Goal: Task Accomplishment & Management: Use online tool/utility

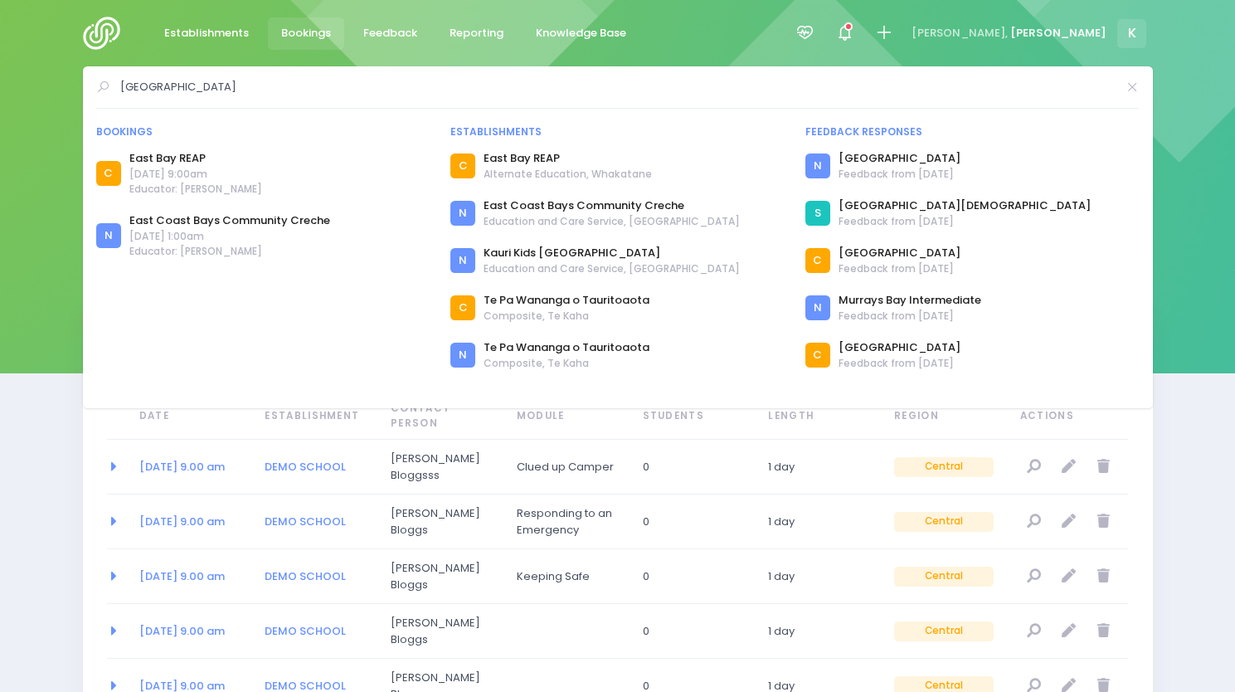
select select "20"
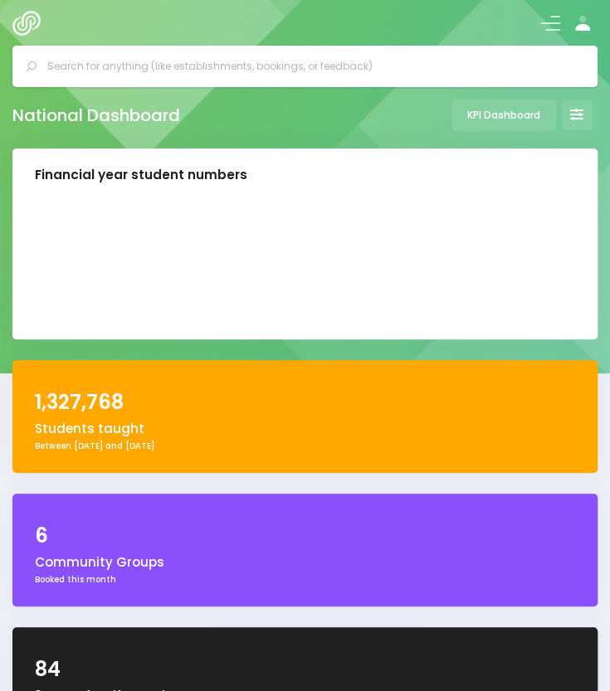
select select "5"
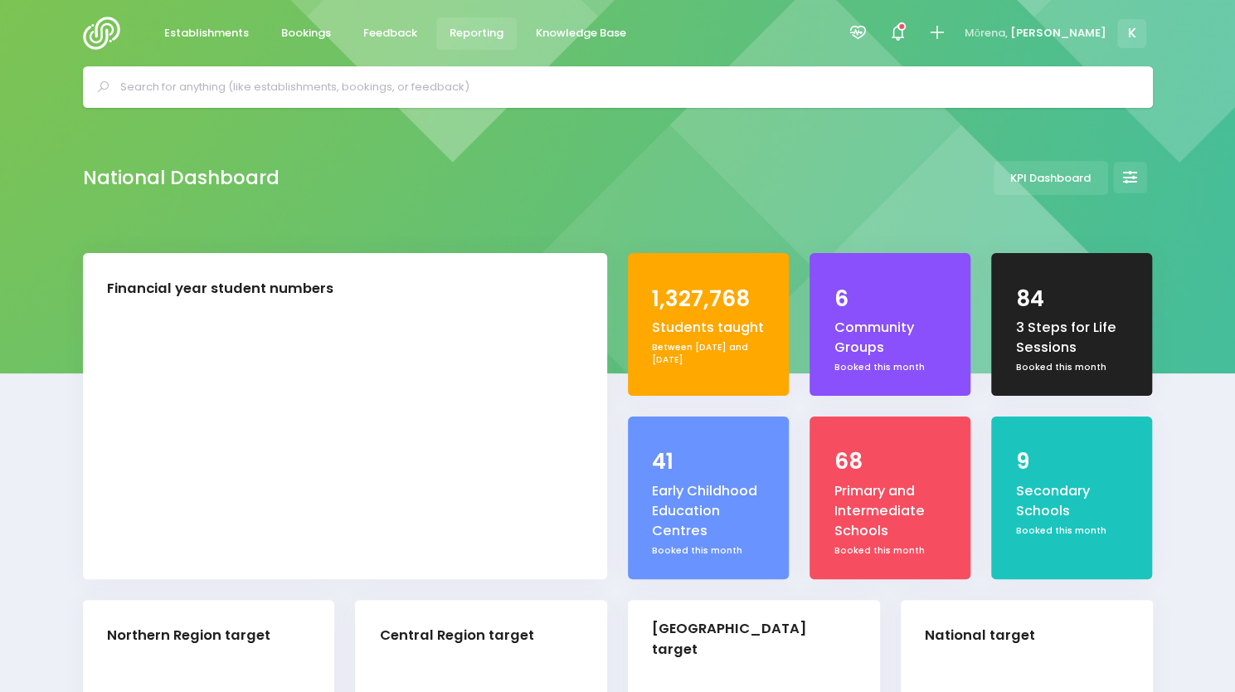
click at [495, 36] on span "Reporting" at bounding box center [477, 33] width 54 height 17
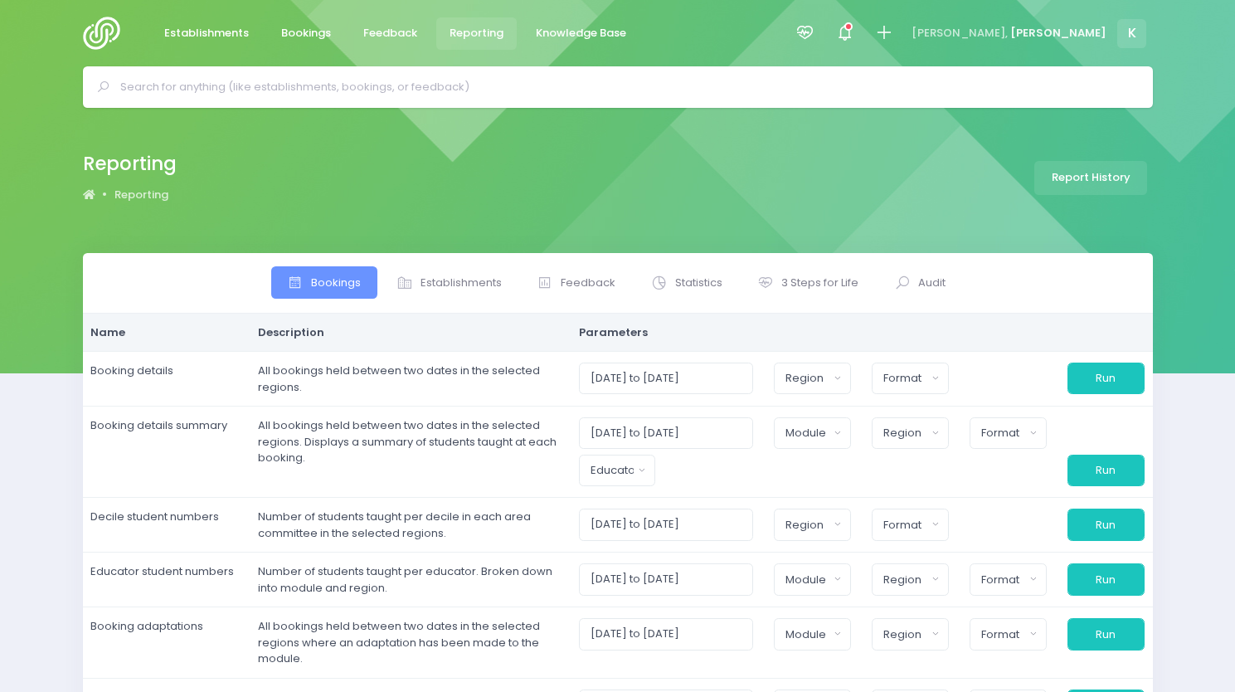
select select
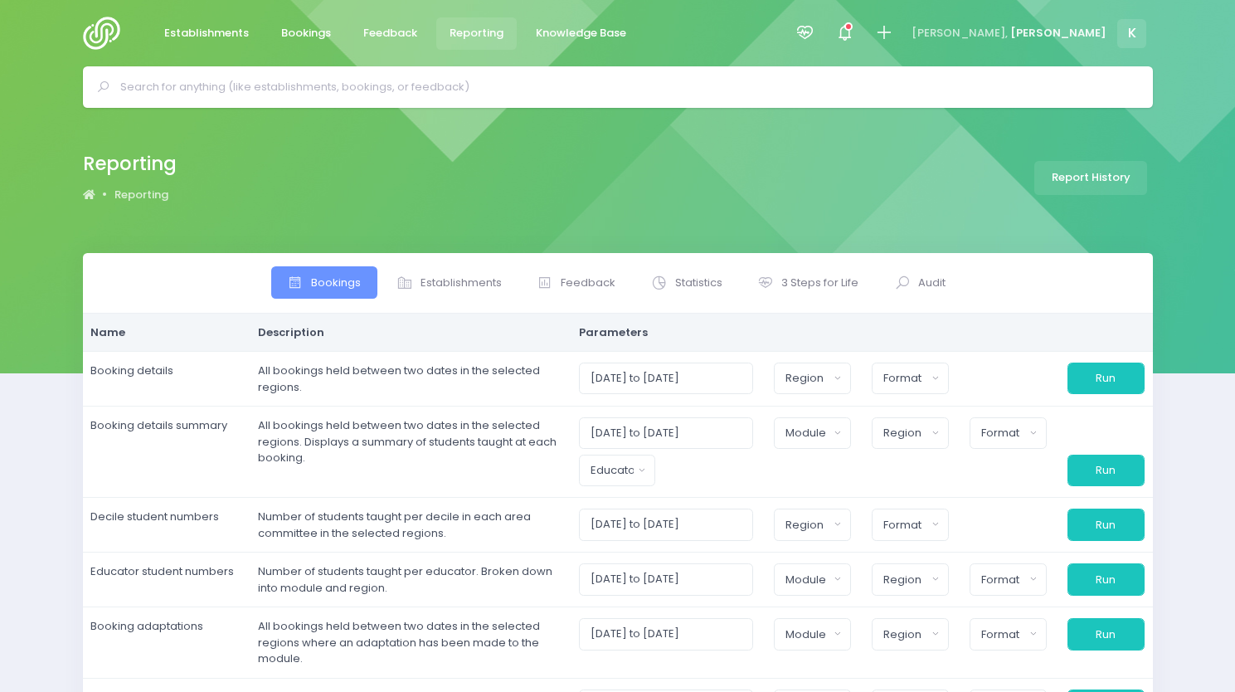
select select
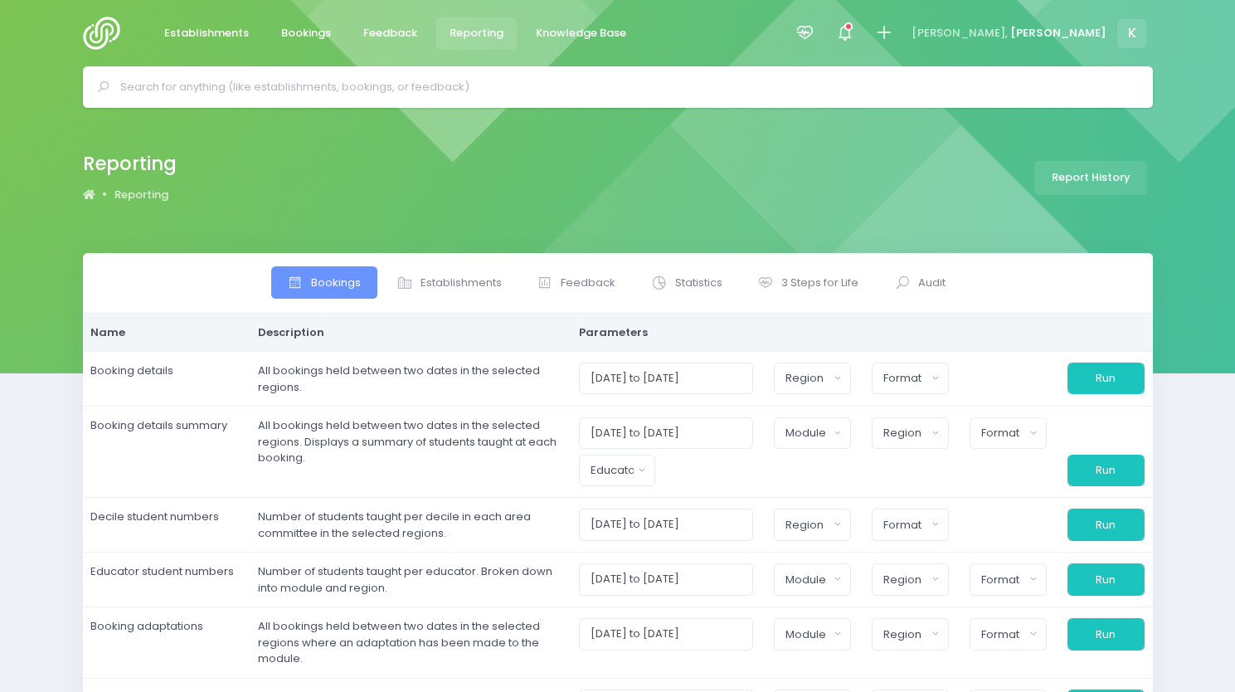
select select
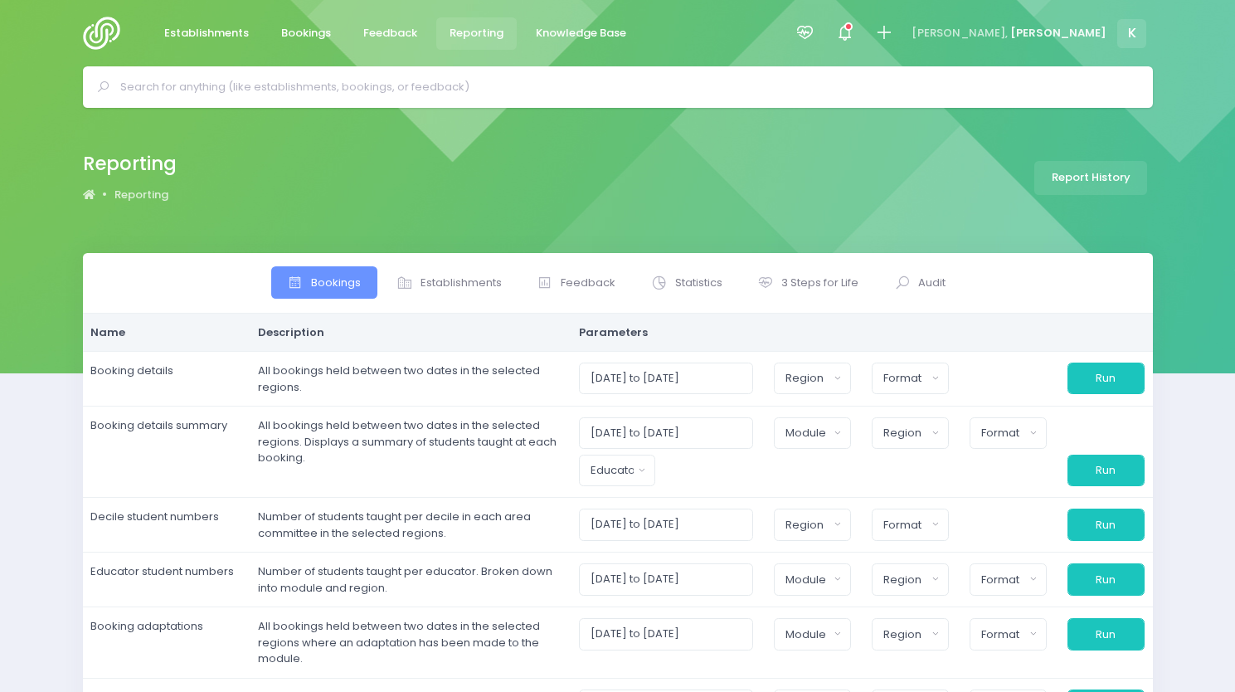
select select
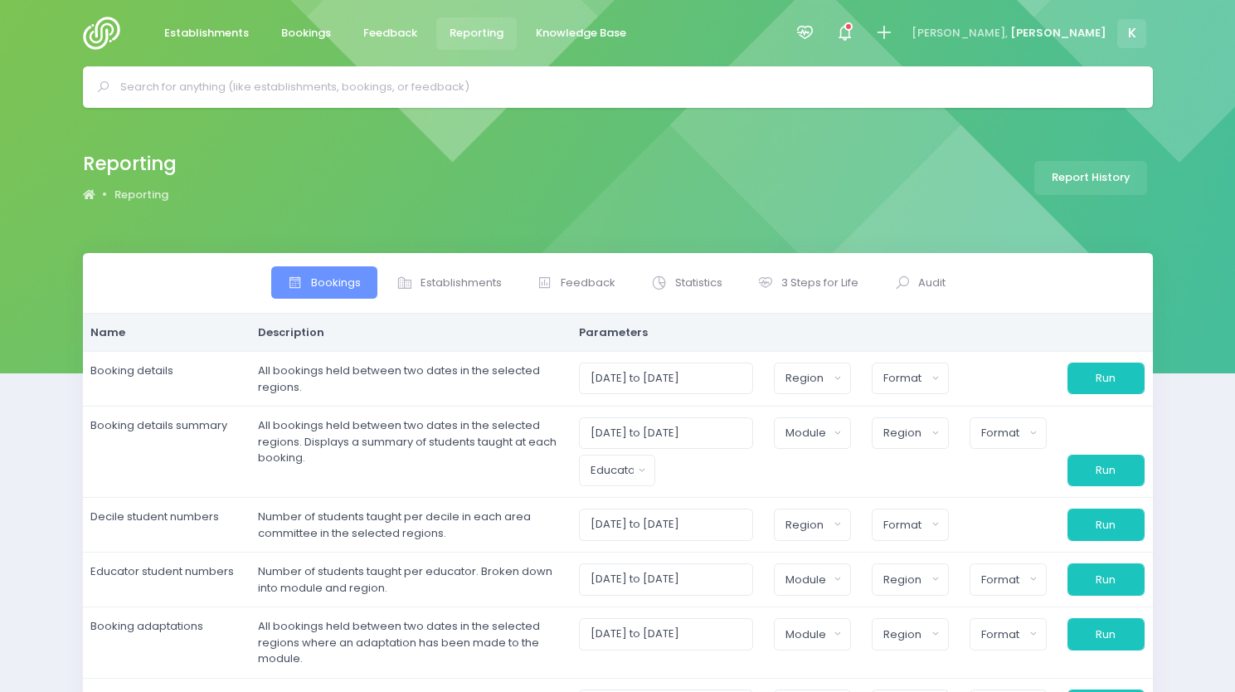
select select
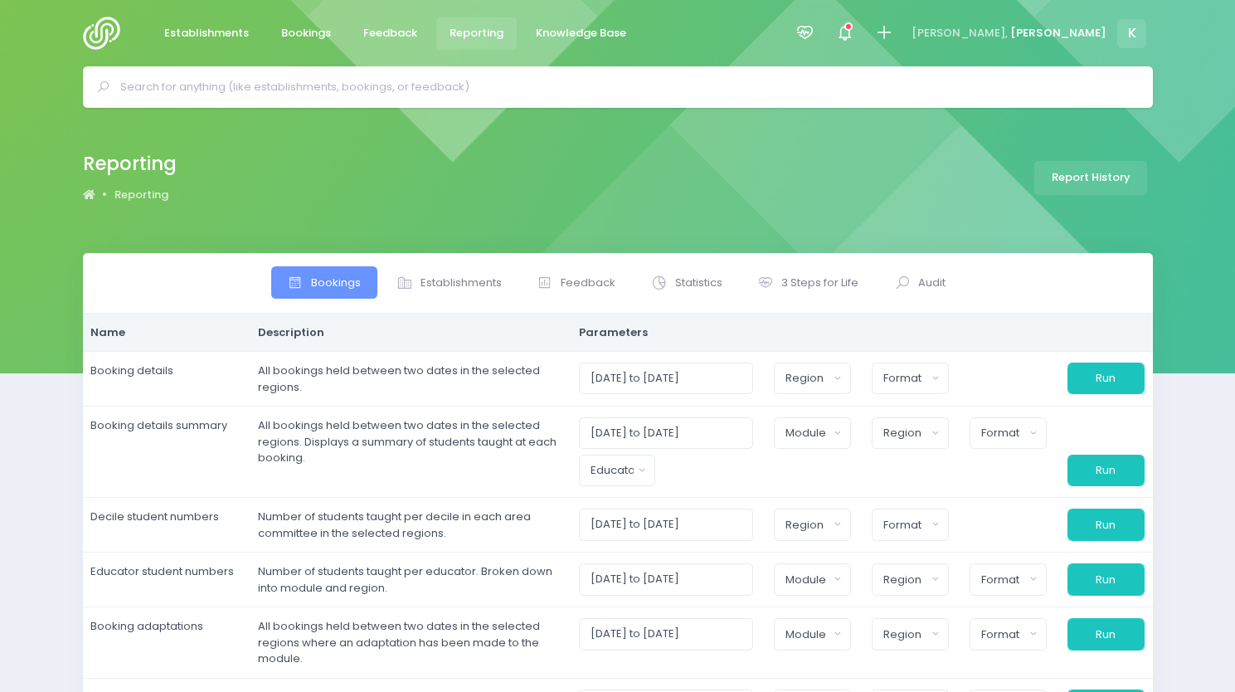
select select
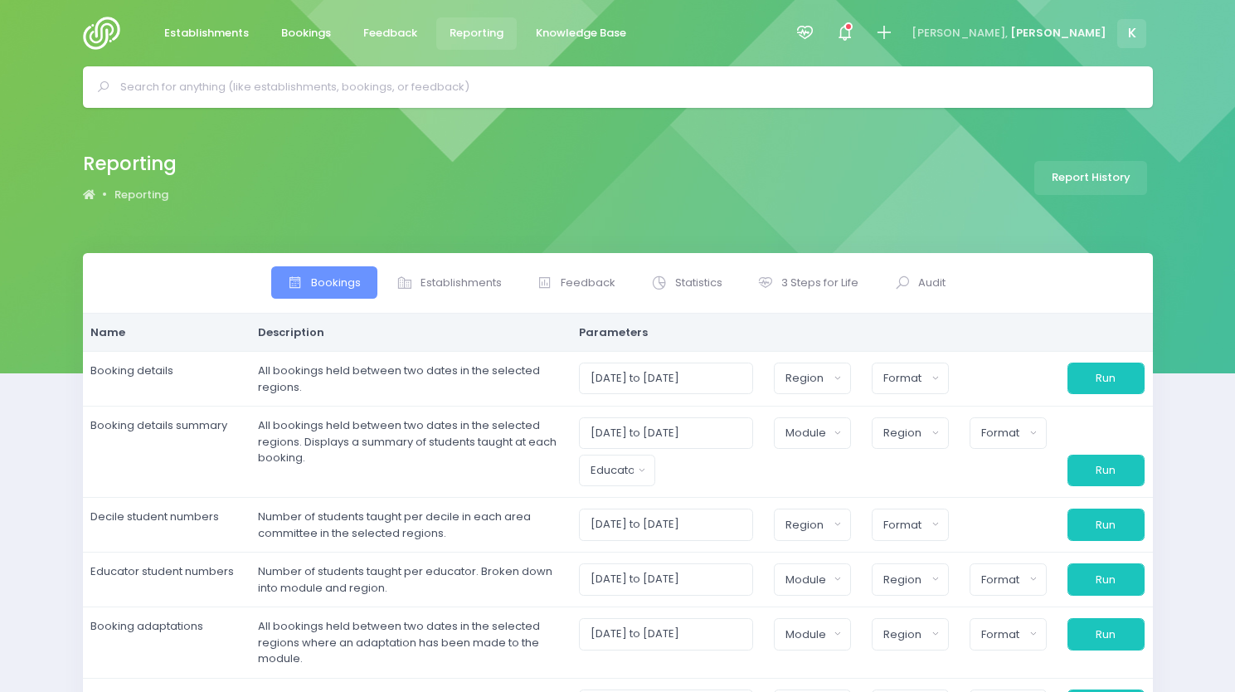
select select
click at [498, 275] on span "Establishments" at bounding box center [461, 283] width 81 height 17
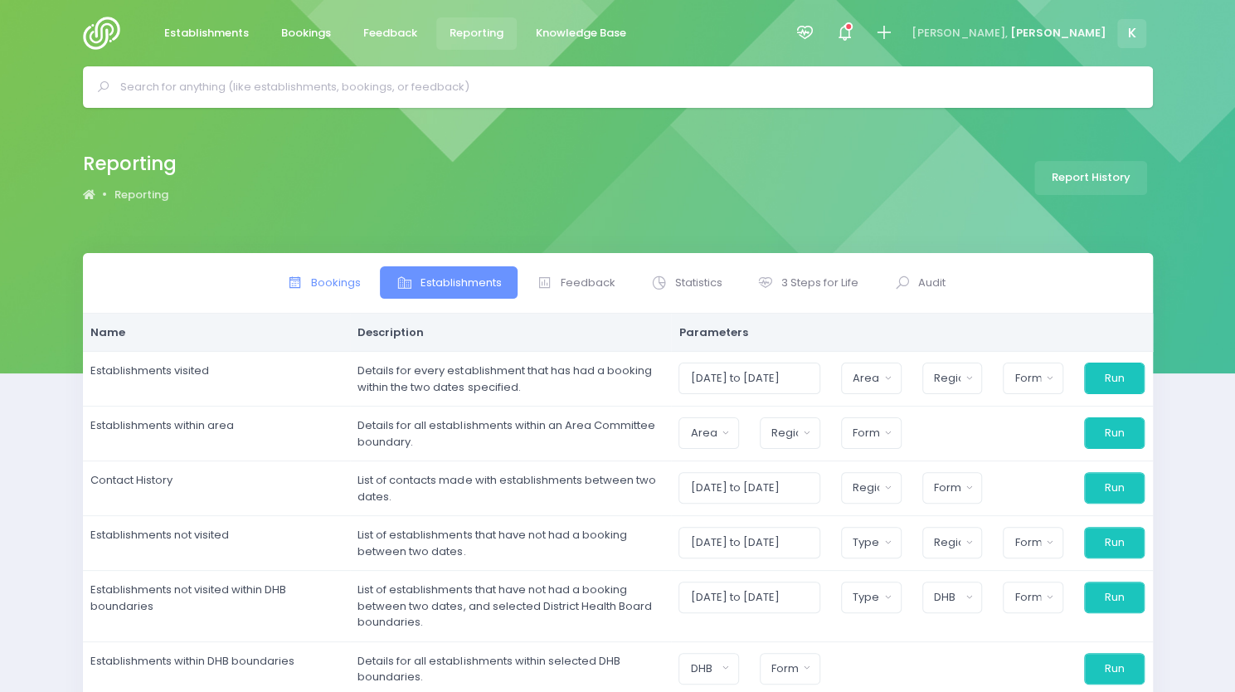
click at [325, 286] on span "Bookings" at bounding box center [336, 283] width 50 height 17
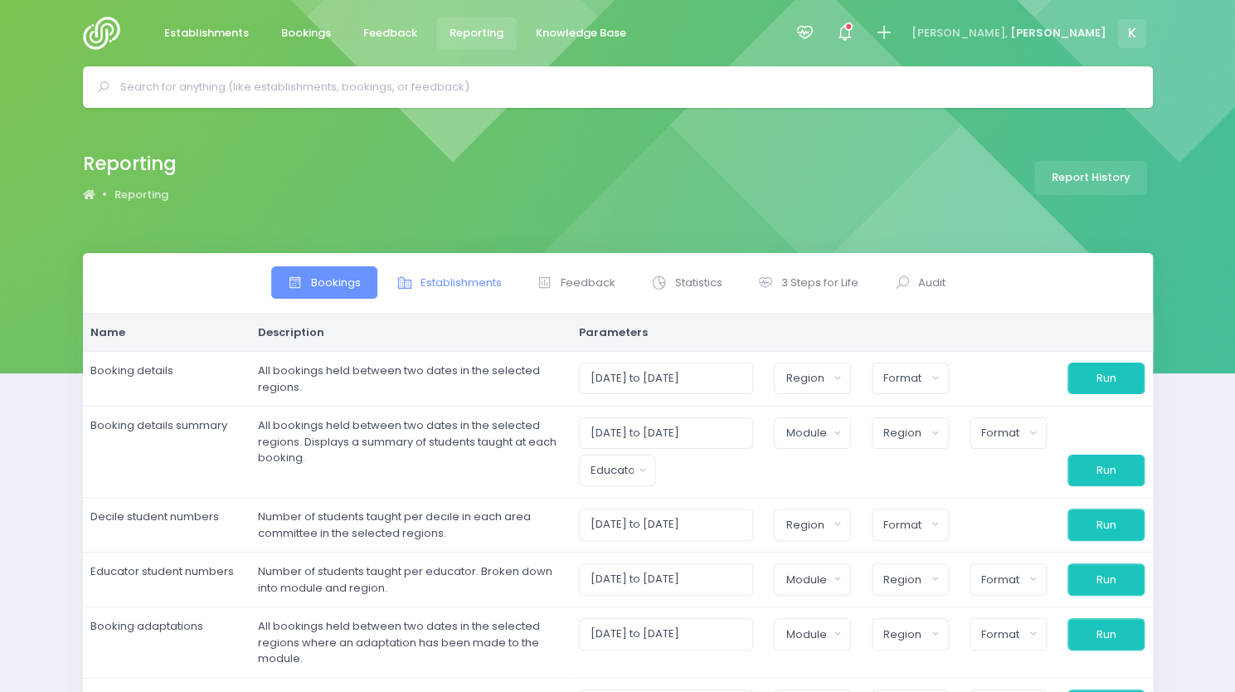
click at [457, 267] on link "Establishments" at bounding box center [449, 282] width 138 height 32
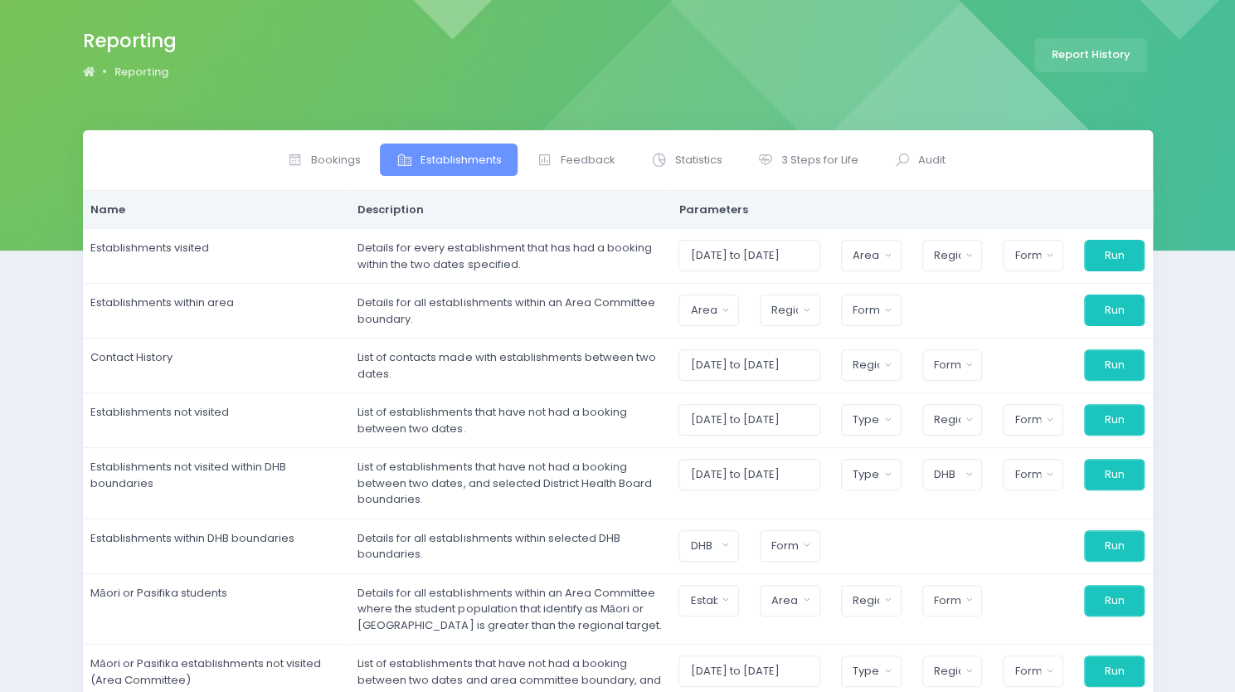
scroll to position [129, 0]
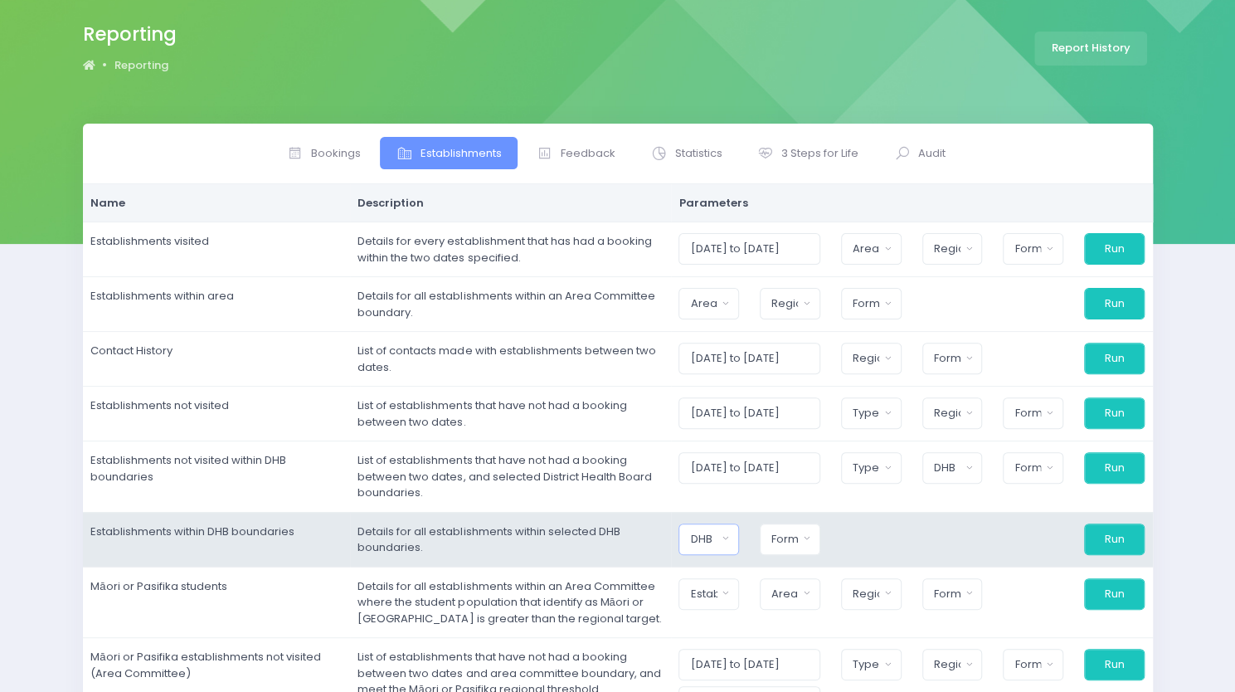
click at [739, 535] on button "DHB" at bounding box center [709, 540] width 61 height 32
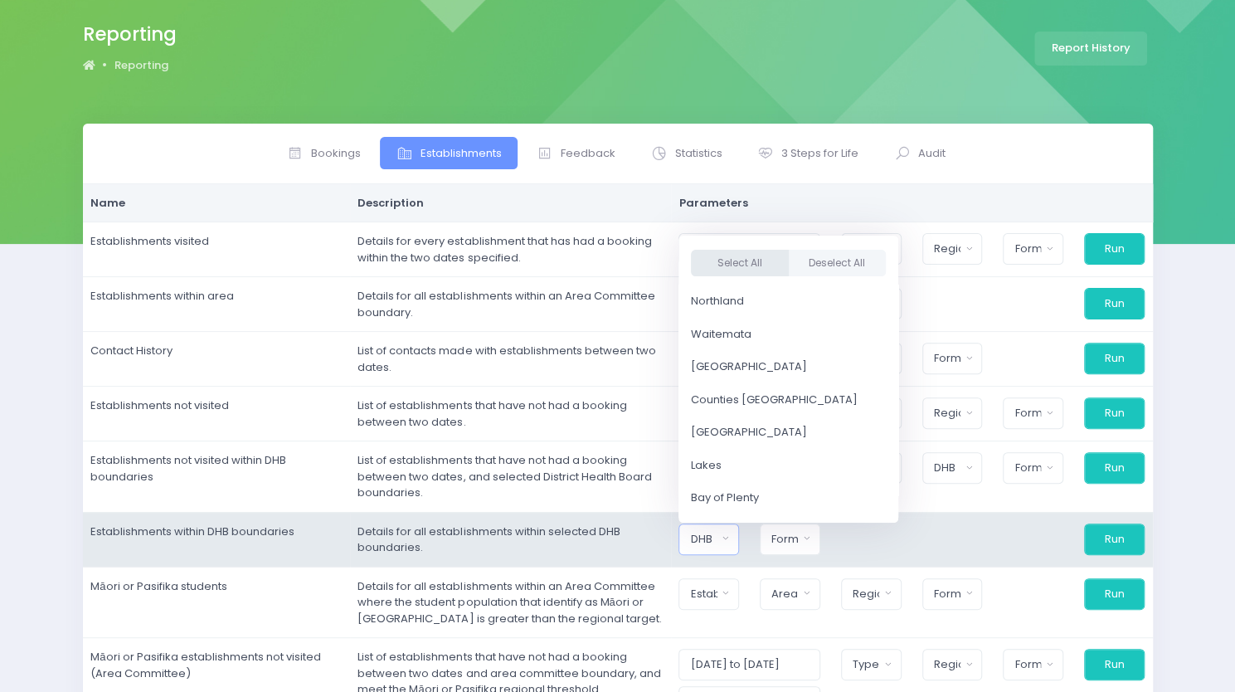
click at [749, 265] on button "Select All" at bounding box center [740, 262] width 98 height 27
select select "Northland"
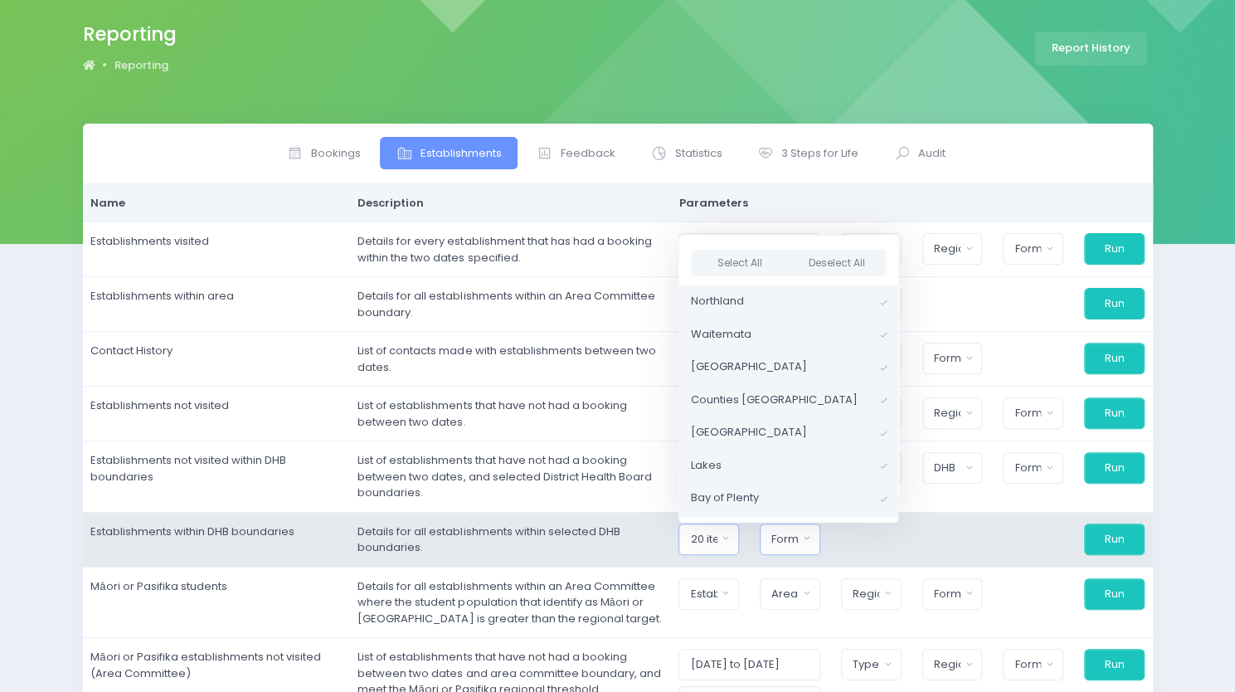
click at [797, 536] on div "Format" at bounding box center [785, 539] width 27 height 17
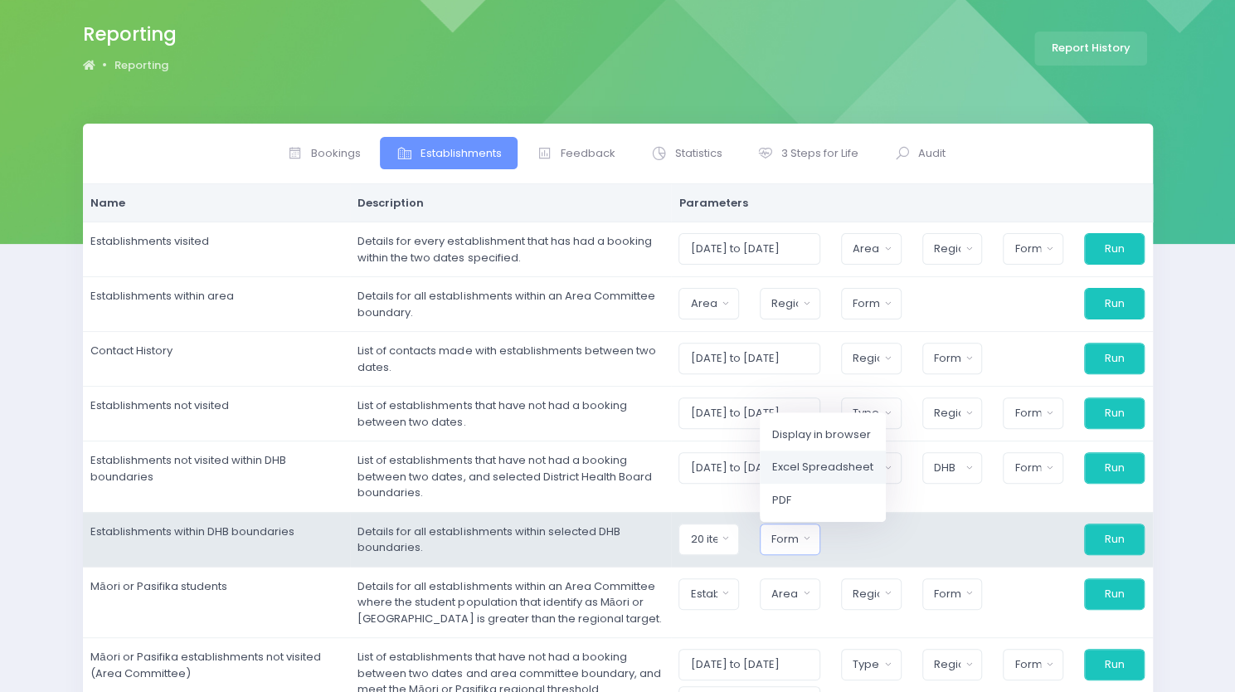
click at [820, 466] on span "Excel Spreadsheet" at bounding box center [822, 467] width 101 height 17
select select "excel"
click at [1114, 529] on button "Run" at bounding box center [1114, 540] width 61 height 32
